Goal: Information Seeking & Learning: Learn about a topic

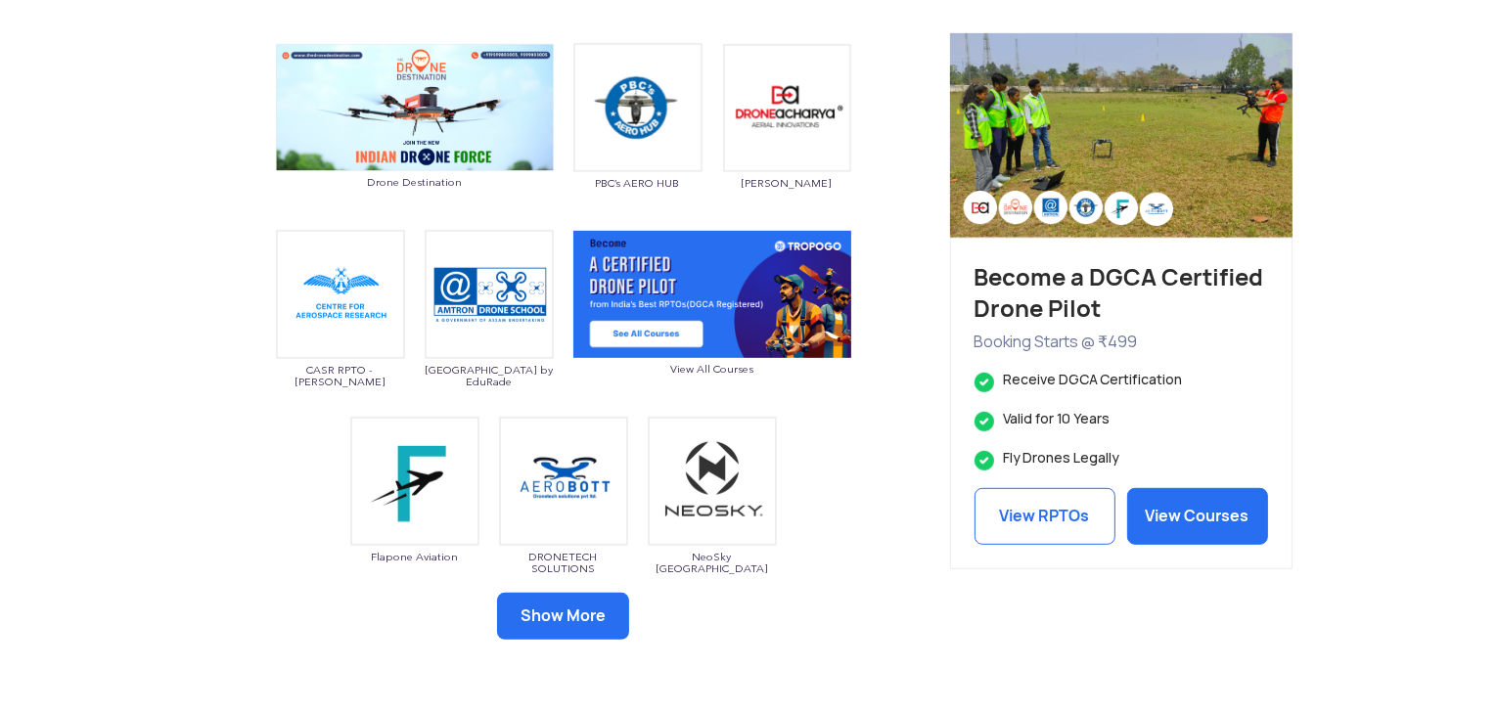
scroll to position [944, 0]
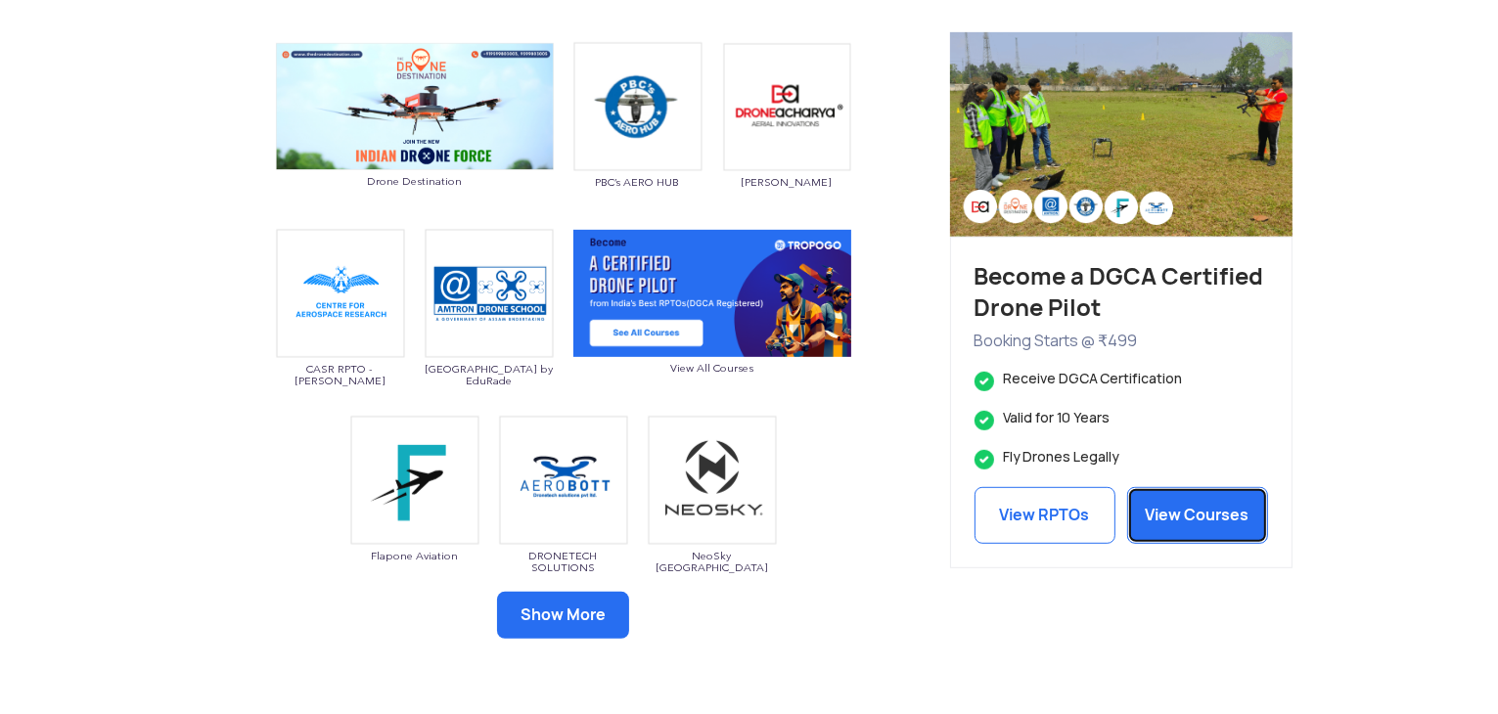
click at [1195, 512] on link "View Courses" at bounding box center [1198, 515] width 141 height 57
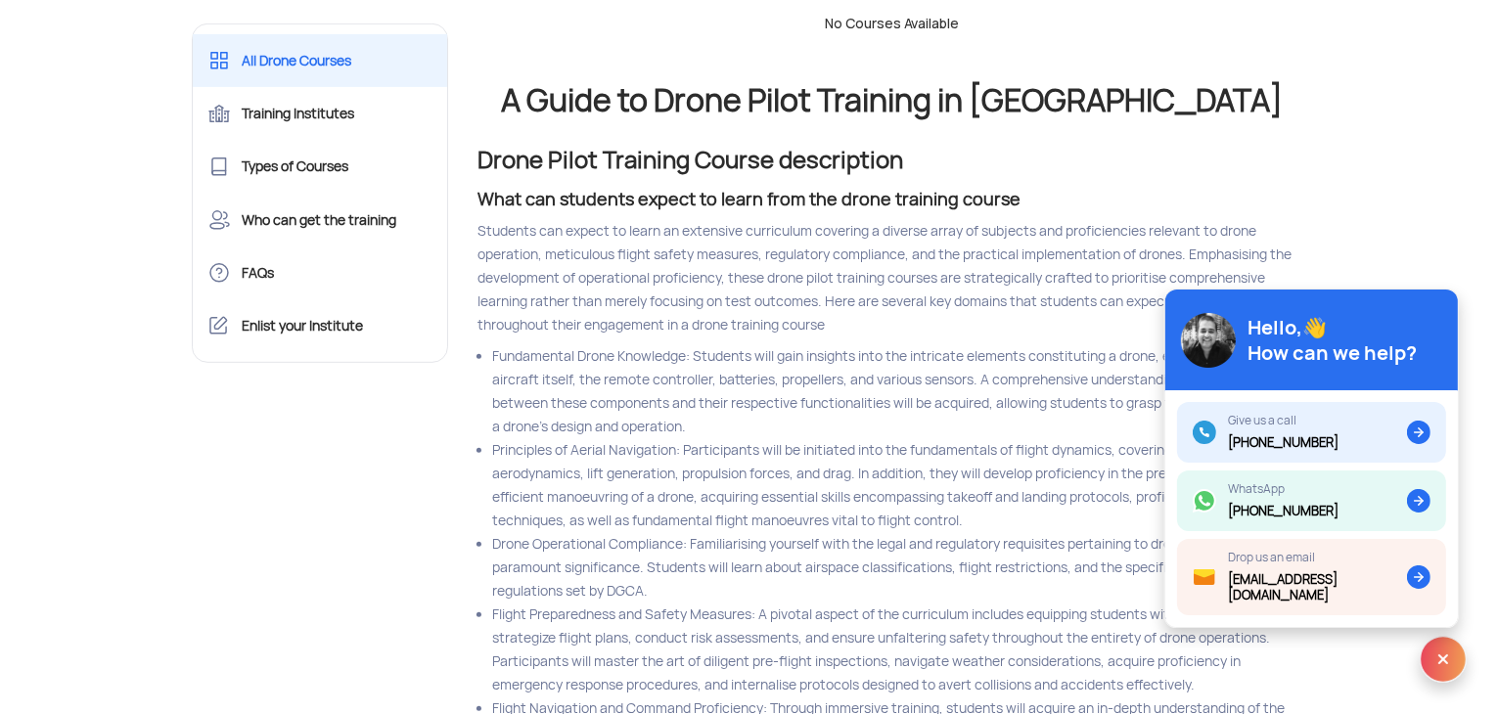
scroll to position [943, 0]
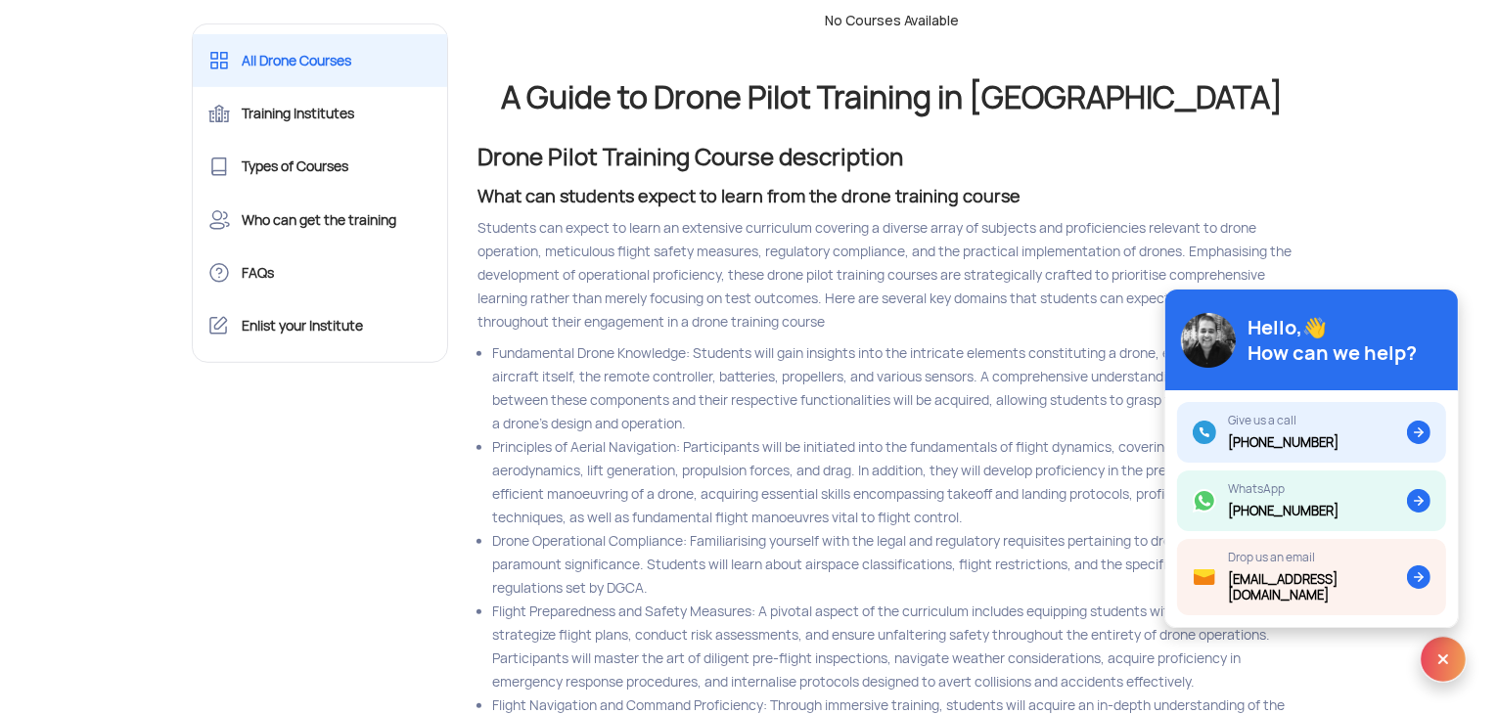
click at [990, 487] on li "Principles of Aerial Navigation: Participants will be initiated into the fundam…" at bounding box center [899, 483] width 815 height 94
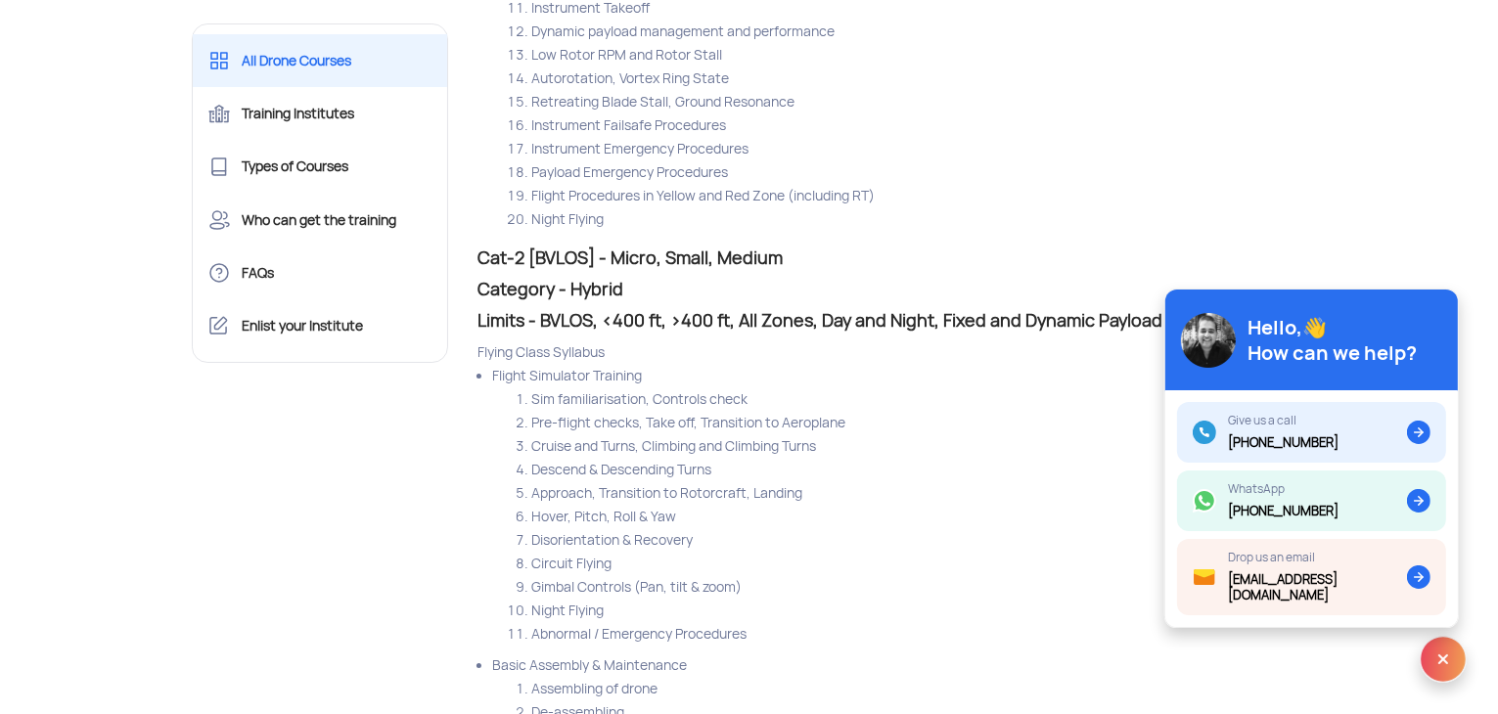
scroll to position [15029, 0]
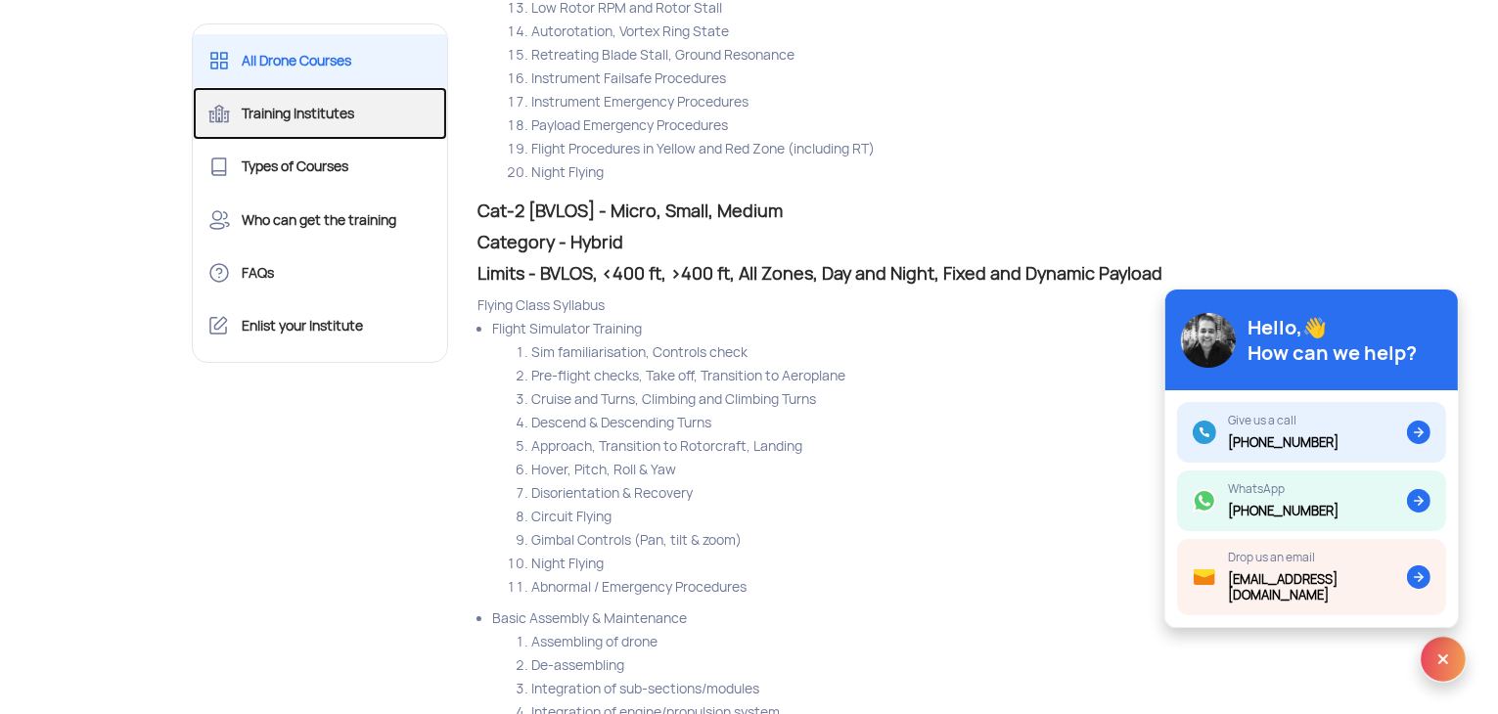
click at [306, 122] on link "Training Institutes" at bounding box center [320, 113] width 255 height 53
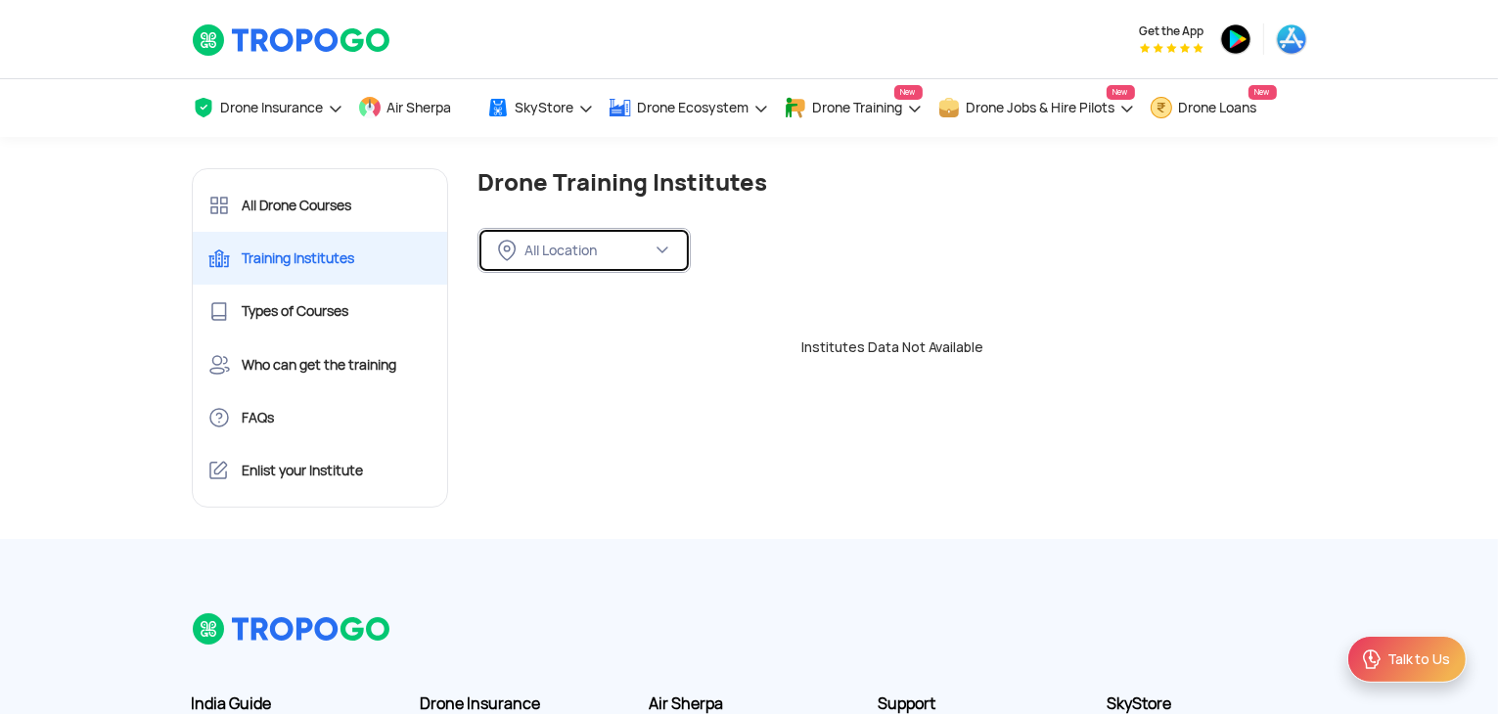
click at [606, 238] on button "All Location" at bounding box center [584, 250] width 213 height 45
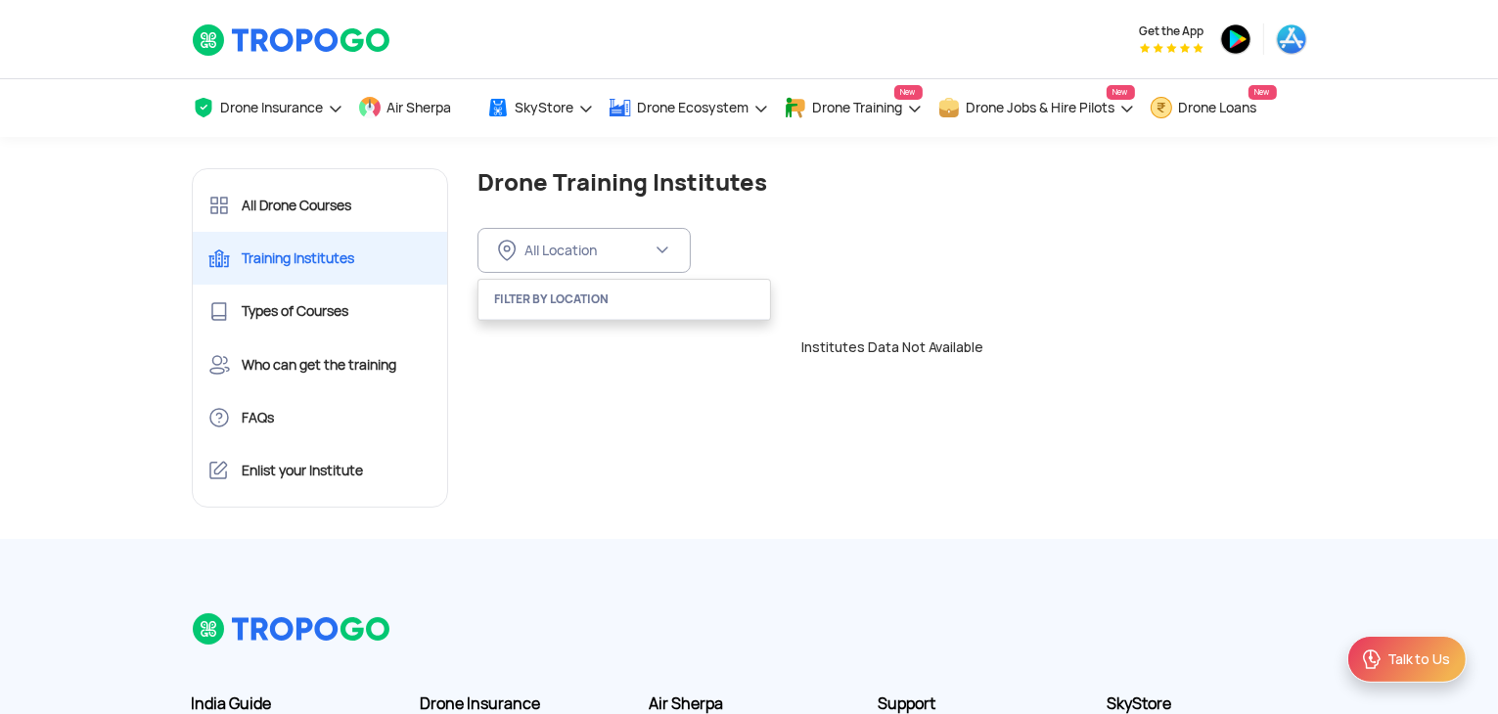
click at [692, 459] on div "All Drone Courses Training Institutes Types of Courses Who can get the training…" at bounding box center [749, 346] width 1145 height 387
click at [654, 220] on div "All Location FILTER BY LOCATION" at bounding box center [893, 235] width 830 height 76
click at [648, 229] on div "All Location FILTER BY LOCATION" at bounding box center [893, 235] width 830 height 76
